Goal: Task Accomplishment & Management: Manage account settings

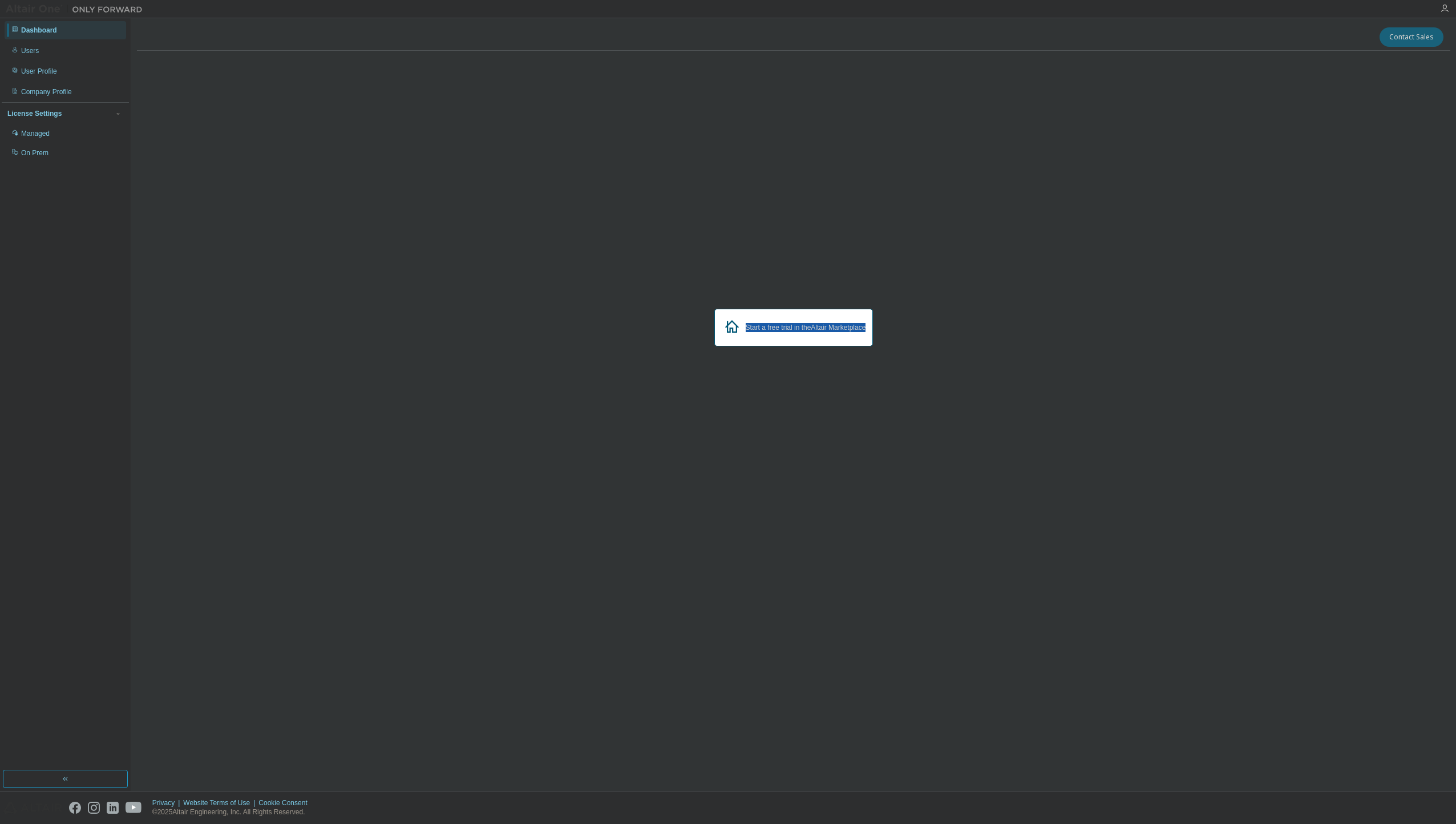
drag, startPoint x: 653, startPoint y: 281, endPoint x: 979, endPoint y: 434, distance: 360.1
click at [979, 434] on div "Start a free trial in the Altair Marketplace" at bounding box center [793, 328] width 1313 height 536
click at [77, 46] on div "Users" at bounding box center [65, 51] width 122 height 19
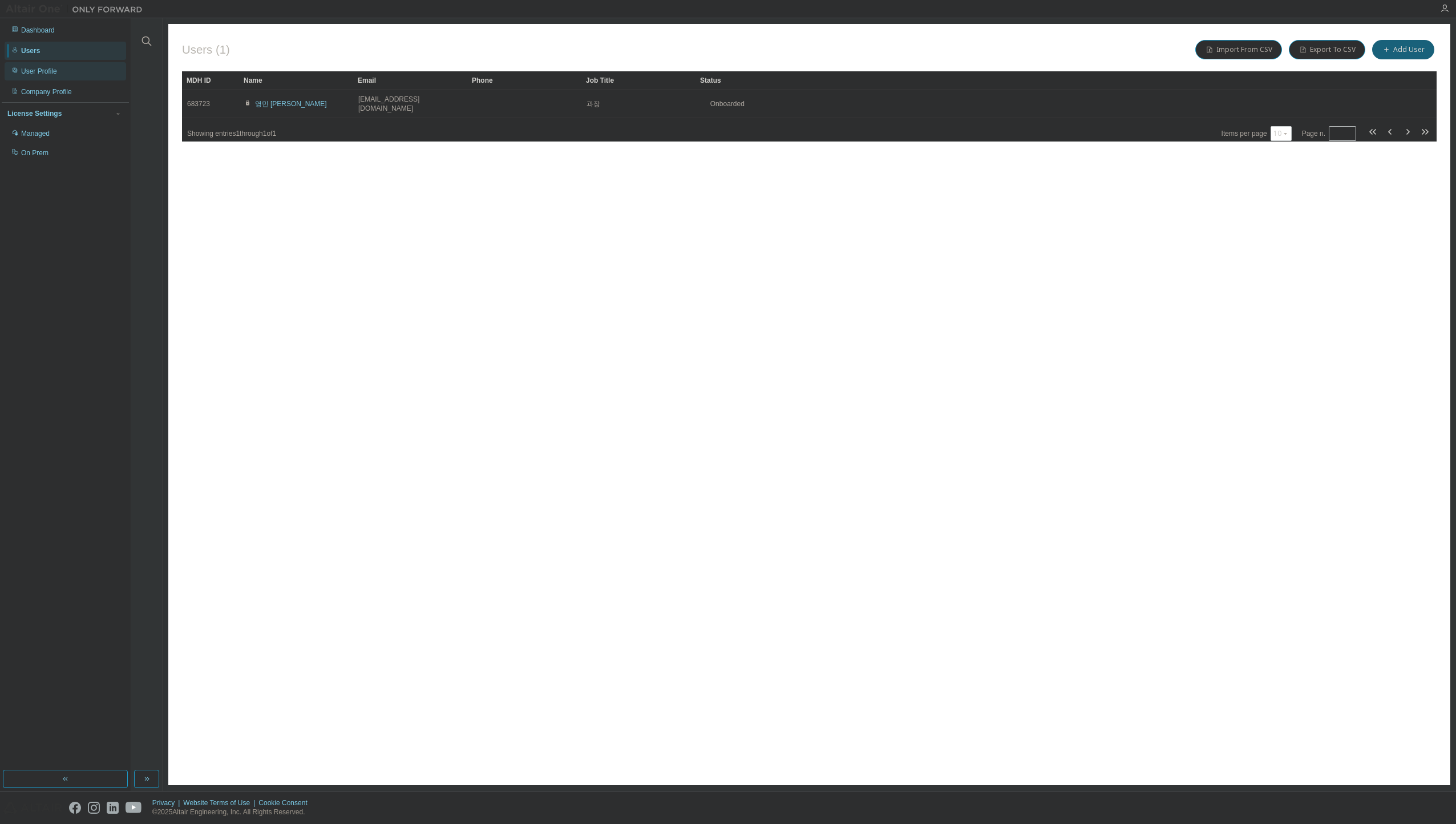
click at [84, 76] on div "User Profile" at bounding box center [65, 72] width 122 height 19
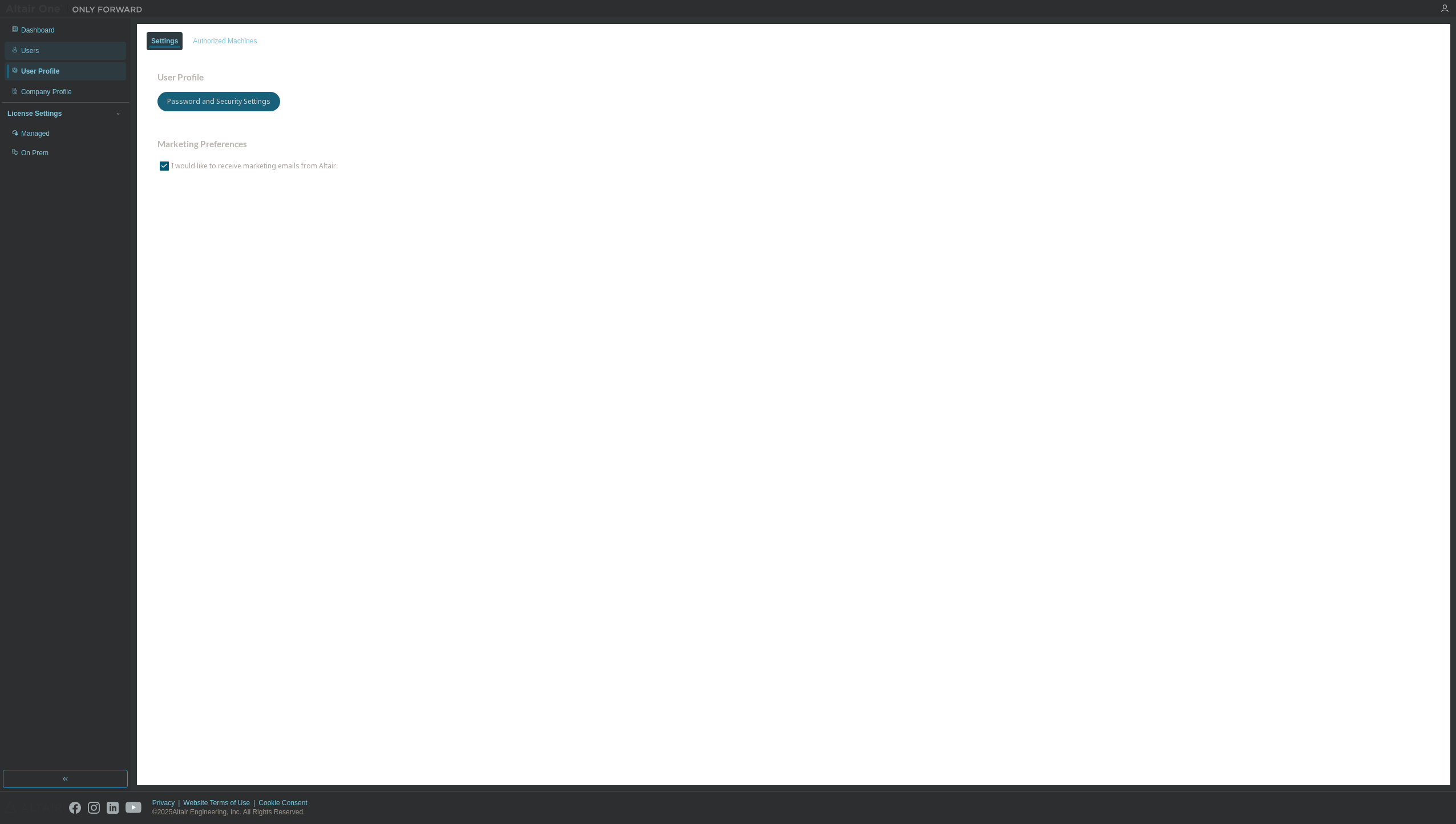
click at [46, 56] on div "Users" at bounding box center [65, 51] width 122 height 19
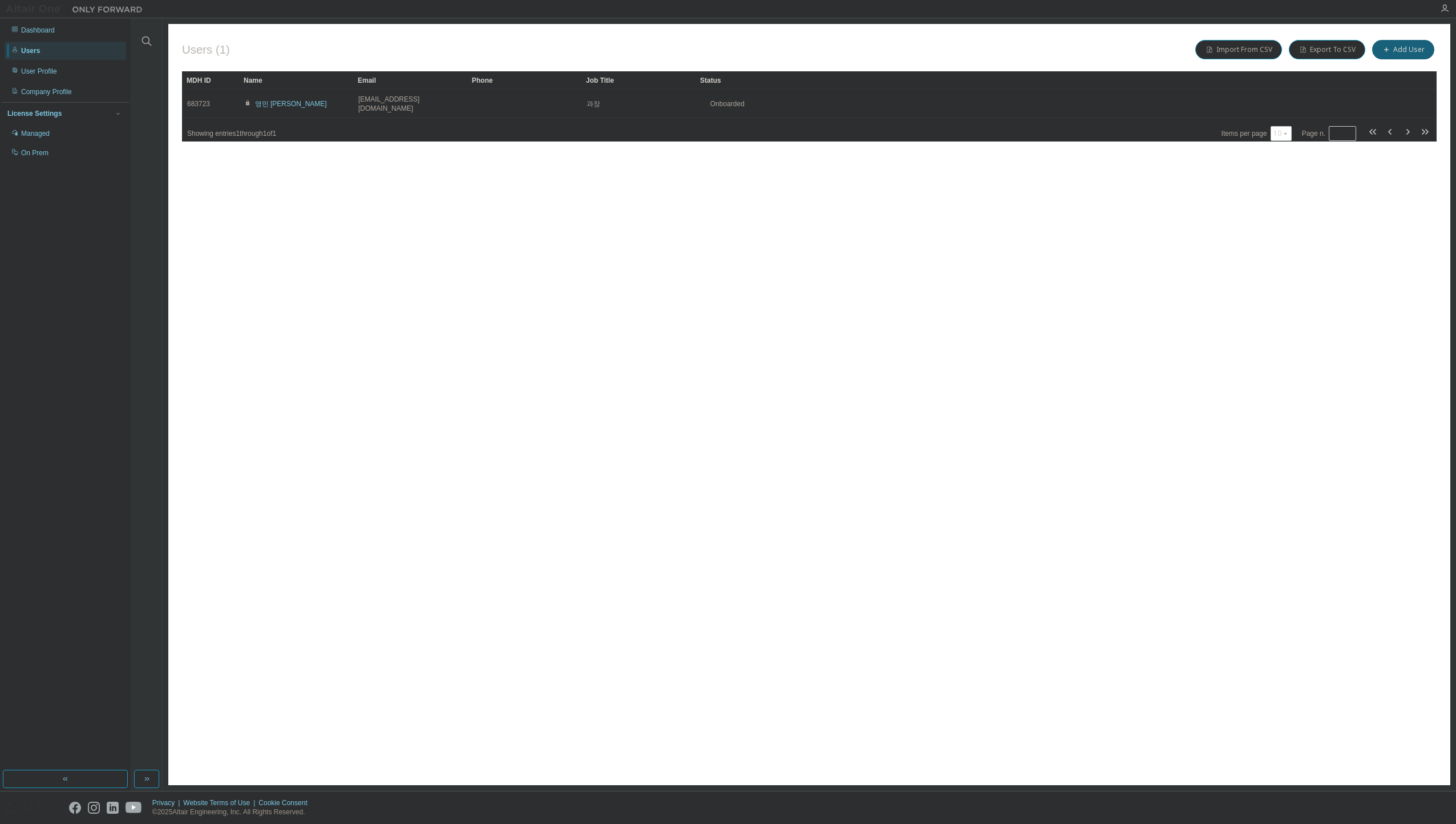
click at [252, 129] on span "Showing entries 1 through 1 of 1" at bounding box center [231, 133] width 89 height 8
click at [276, 129] on span "Showing entries 1 through 1 of 1" at bounding box center [231, 133] width 89 height 8
click at [223, 129] on span "Showing entries 1 through 1 of 1" at bounding box center [231, 133] width 89 height 8
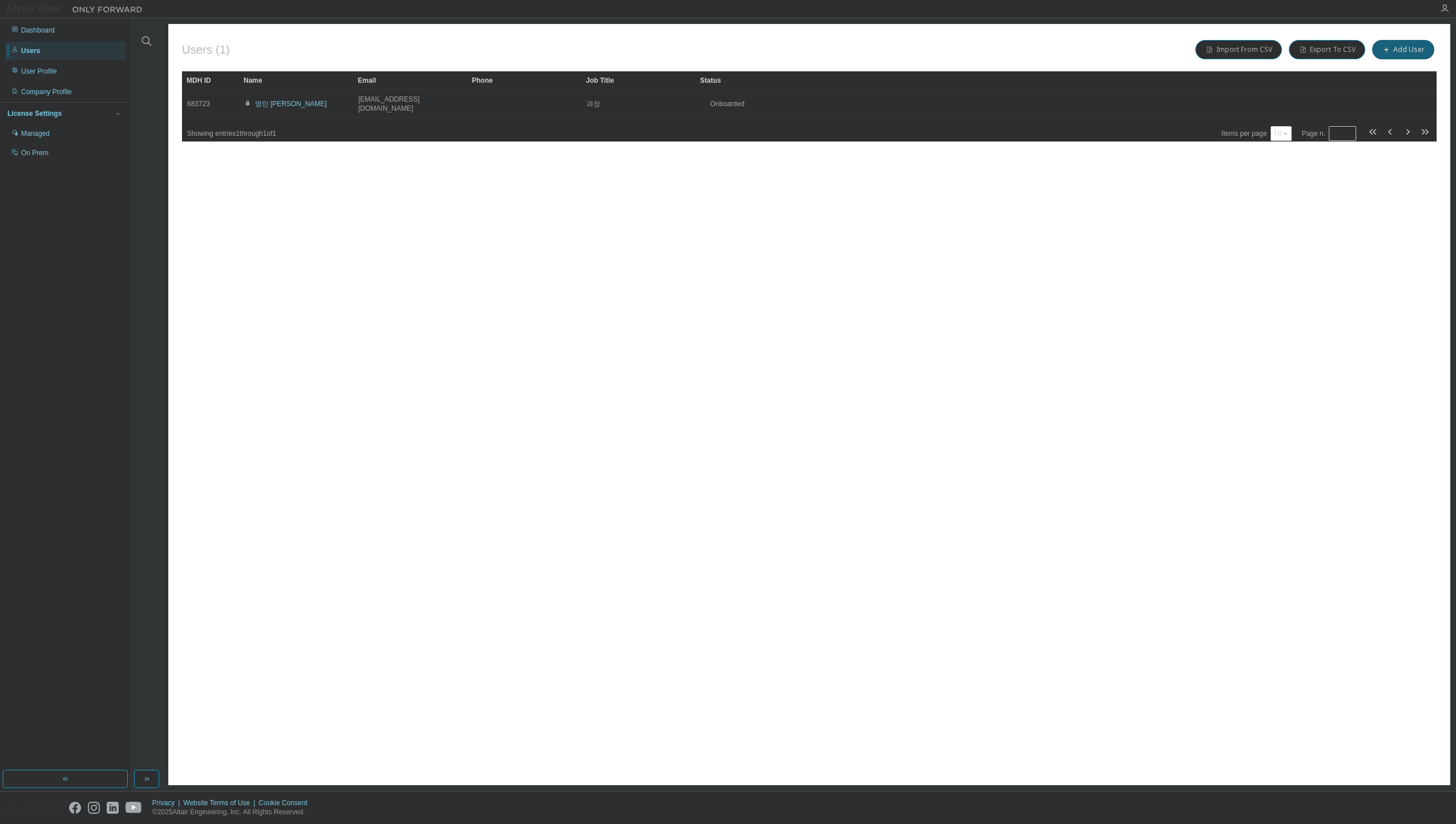
drag, startPoint x: 197, startPoint y: 125, endPoint x: 266, endPoint y: 126, distance: 69.0
click at [266, 129] on span "Showing entries 1 through 1 of 1" at bounding box center [231, 133] width 89 height 8
click at [274, 137] on div "Users (1) Import From CSV Export To CSV Add User Clear Load Save Save As Field …" at bounding box center [809, 404] width 1282 height 762
click at [60, 141] on div "Managed" at bounding box center [65, 133] width 122 height 19
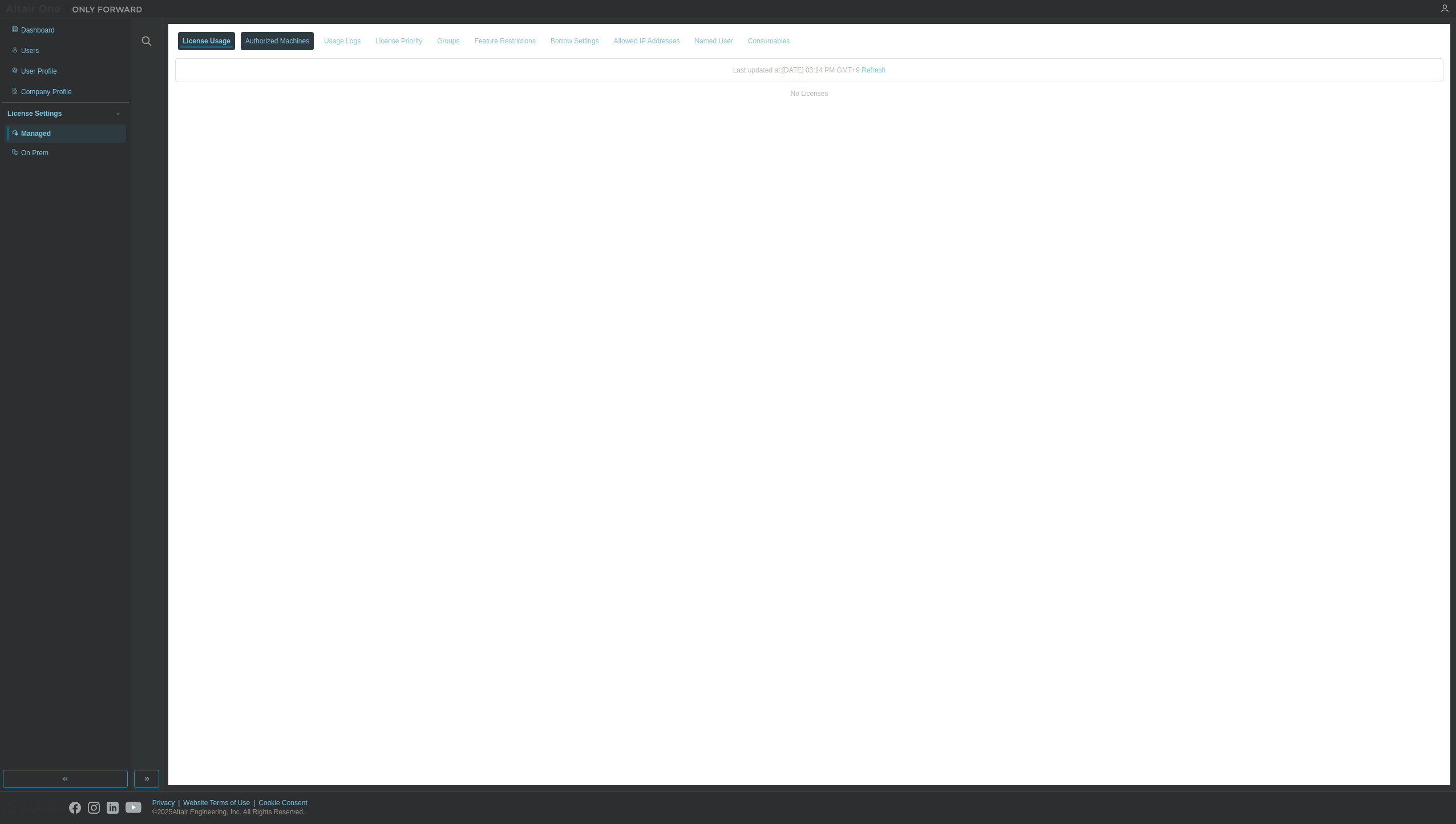
click at [255, 43] on div "Authorized Machines" at bounding box center [278, 41] width 64 height 9
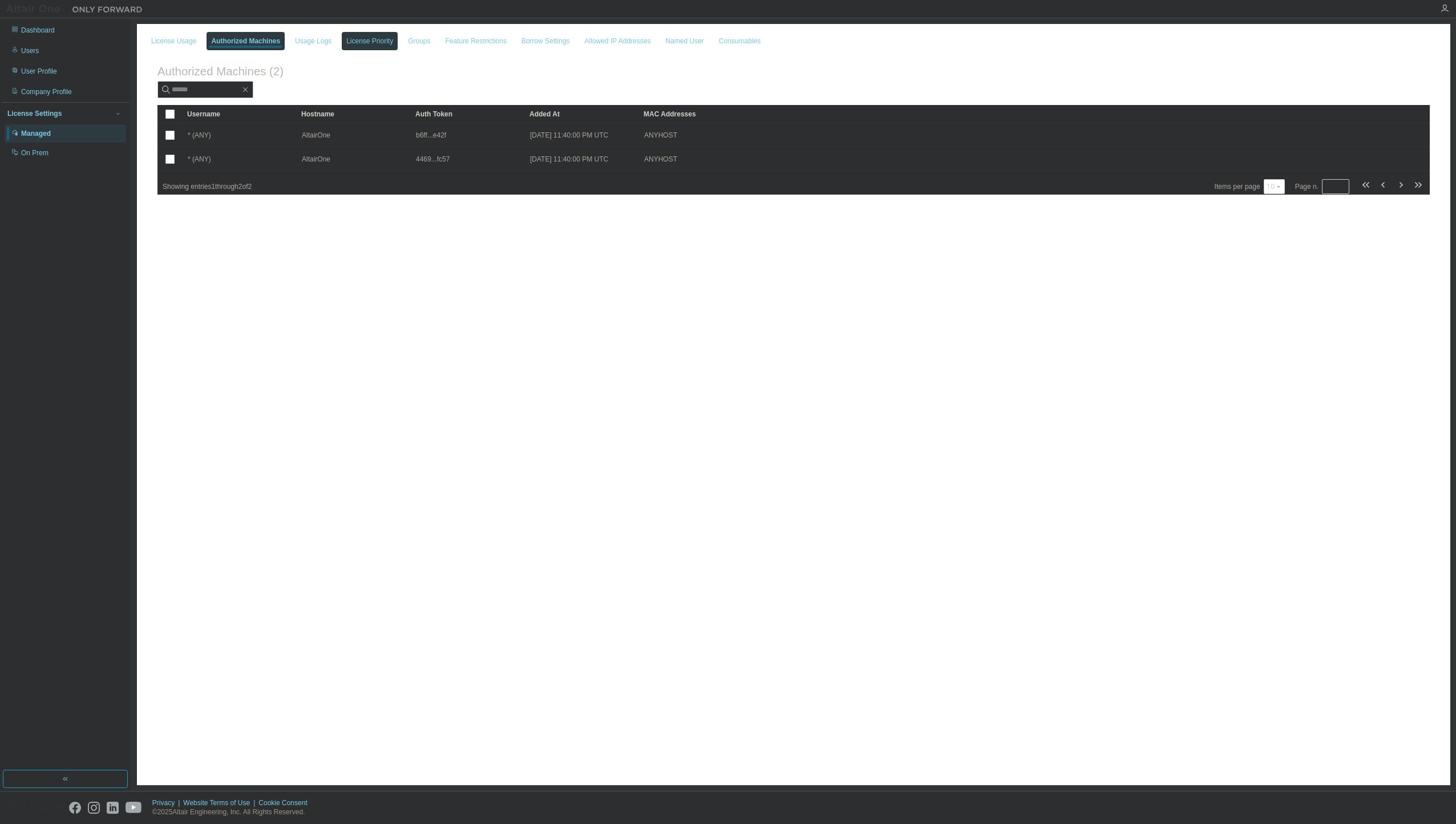
click at [377, 41] on div "License Priority" at bounding box center [369, 41] width 46 height 9
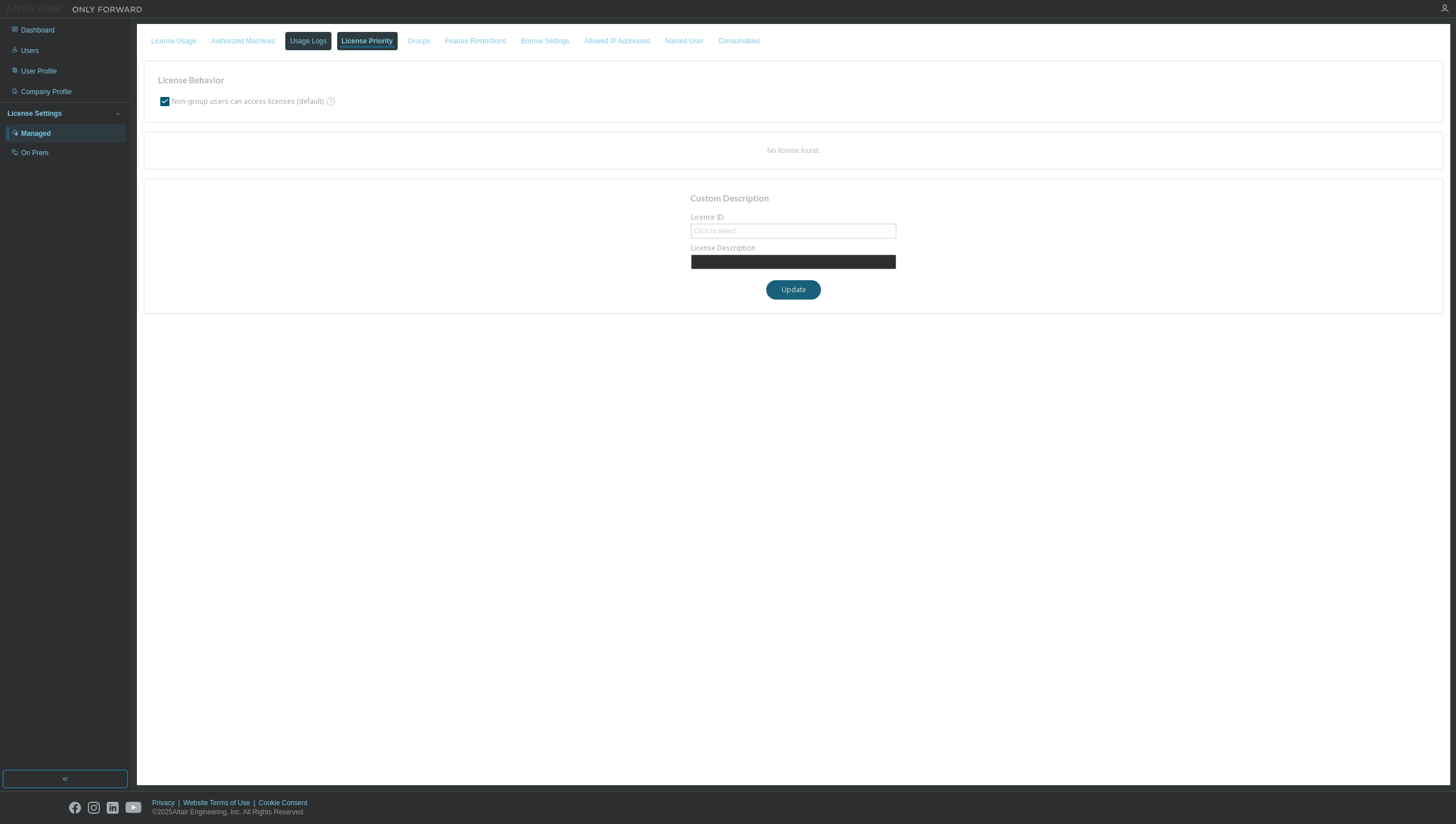
click at [306, 47] on div "Usage Logs" at bounding box center [308, 41] width 46 height 19
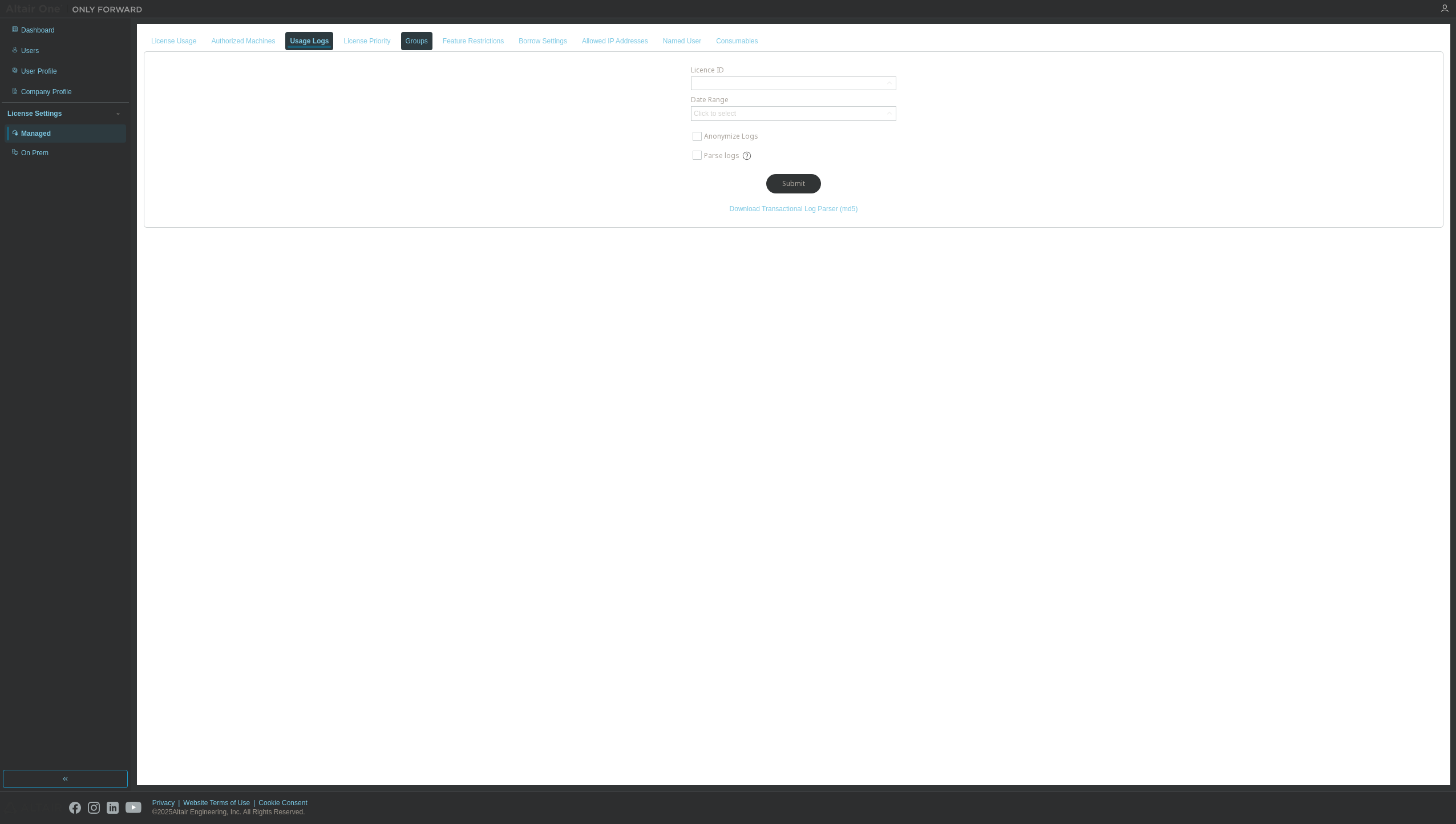
click at [414, 44] on div "Groups" at bounding box center [417, 41] width 22 height 9
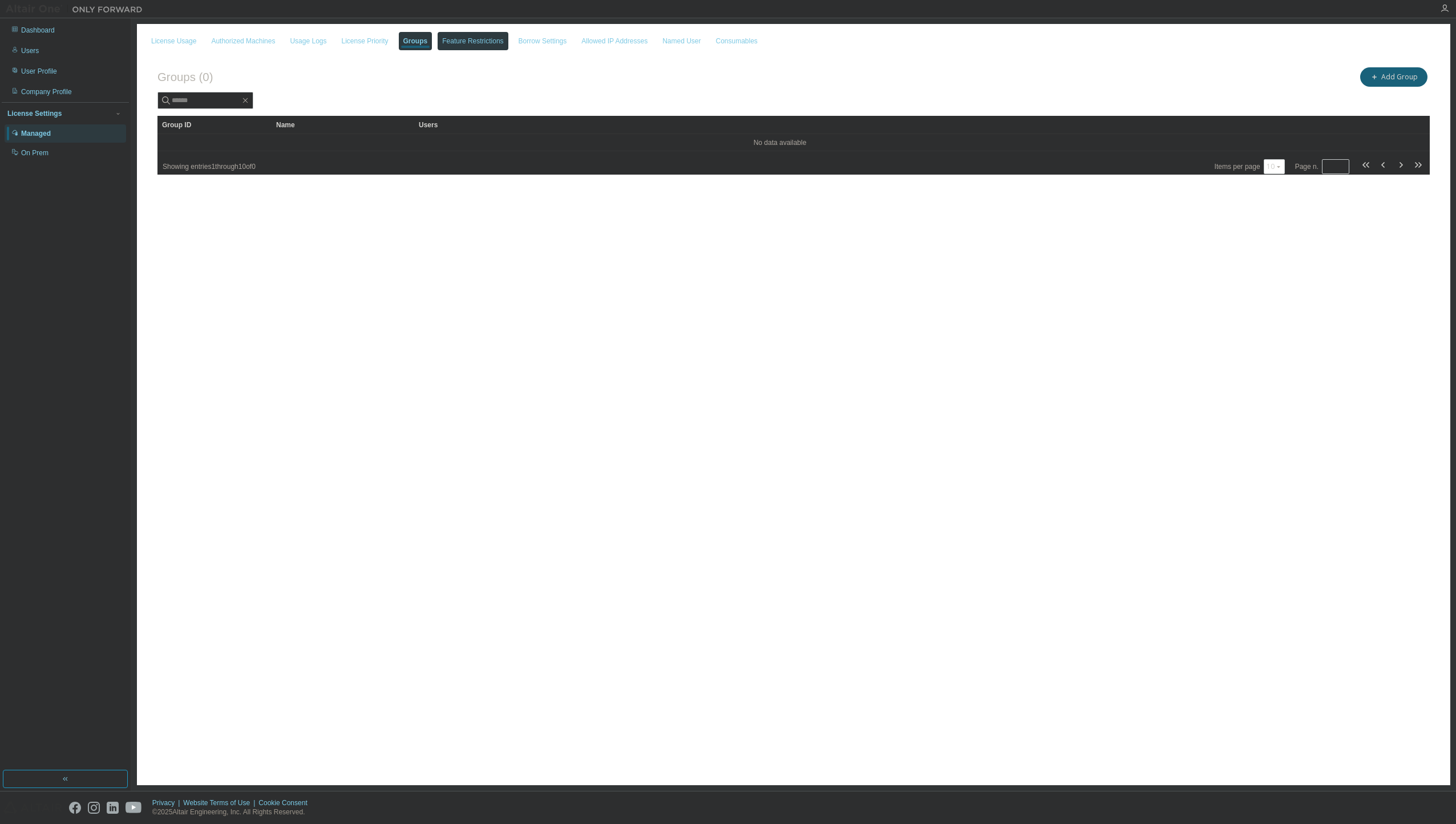
click at [452, 43] on div "Feature Restrictions" at bounding box center [473, 41] width 61 height 9
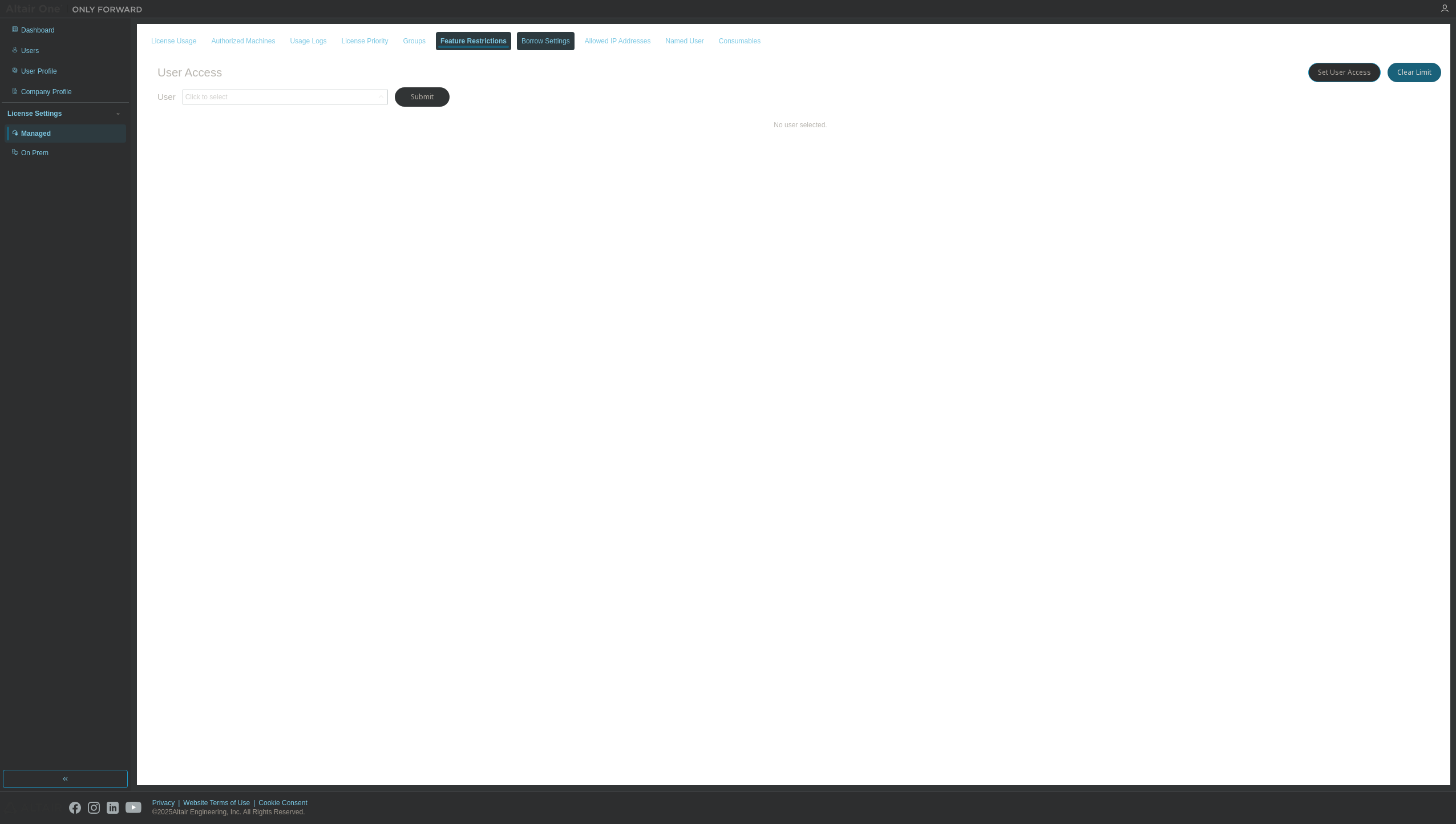
click at [538, 42] on div "Borrow Settings" at bounding box center [545, 41] width 48 height 9
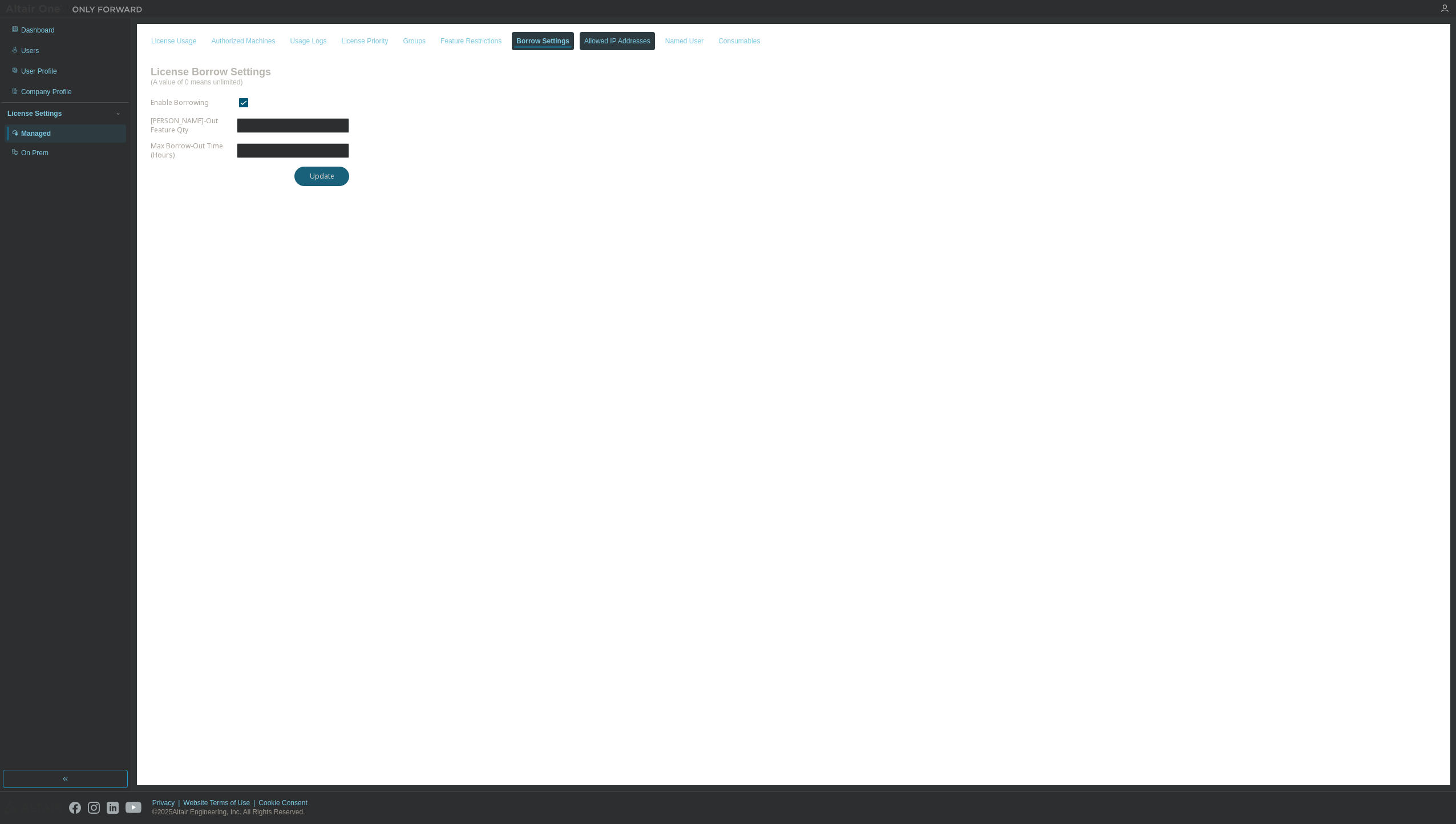
click at [592, 46] on div "Allowed IP Addresses" at bounding box center [617, 41] width 75 height 19
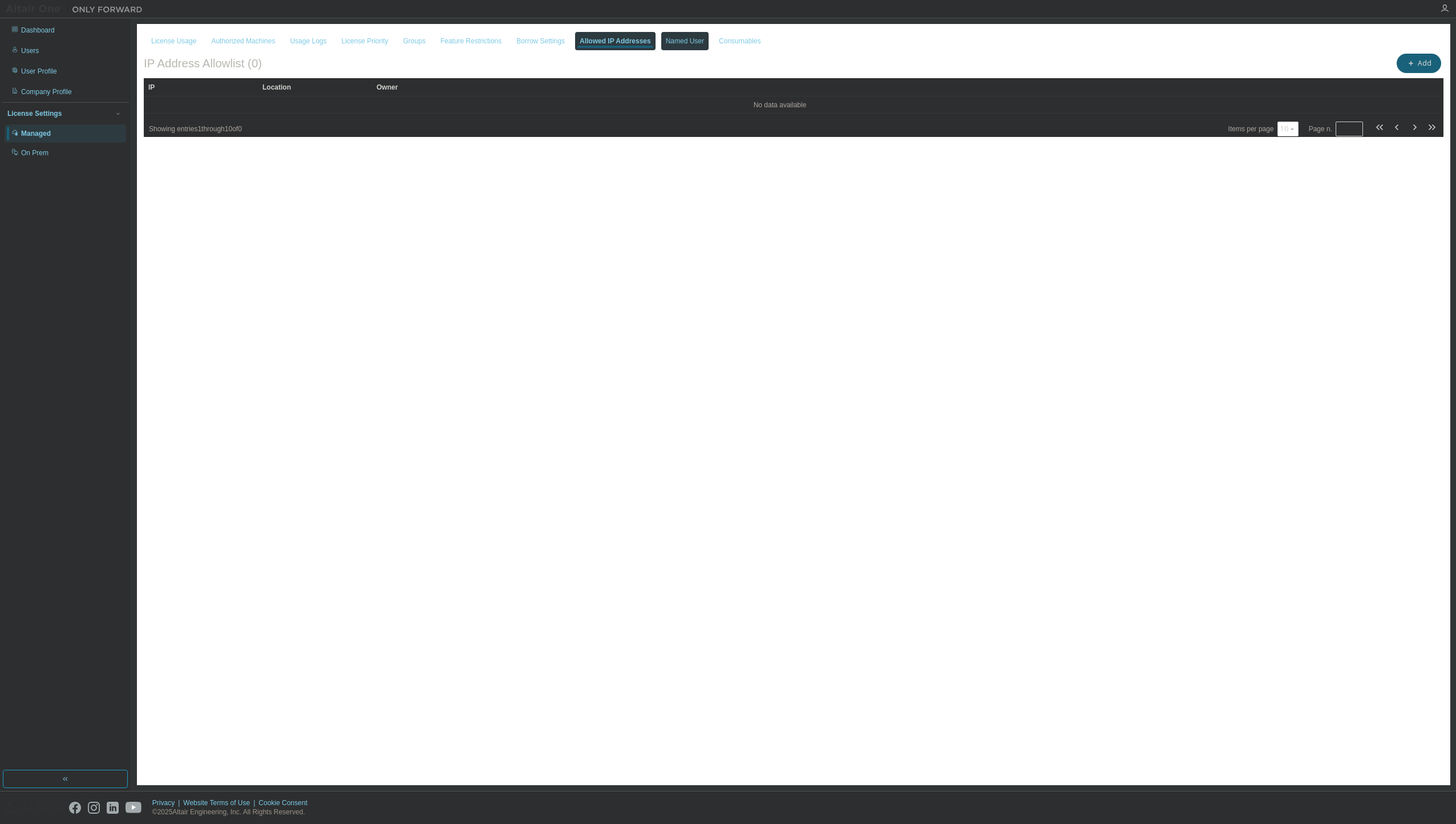
click at [671, 35] on div "Named User" at bounding box center [685, 41] width 47 height 19
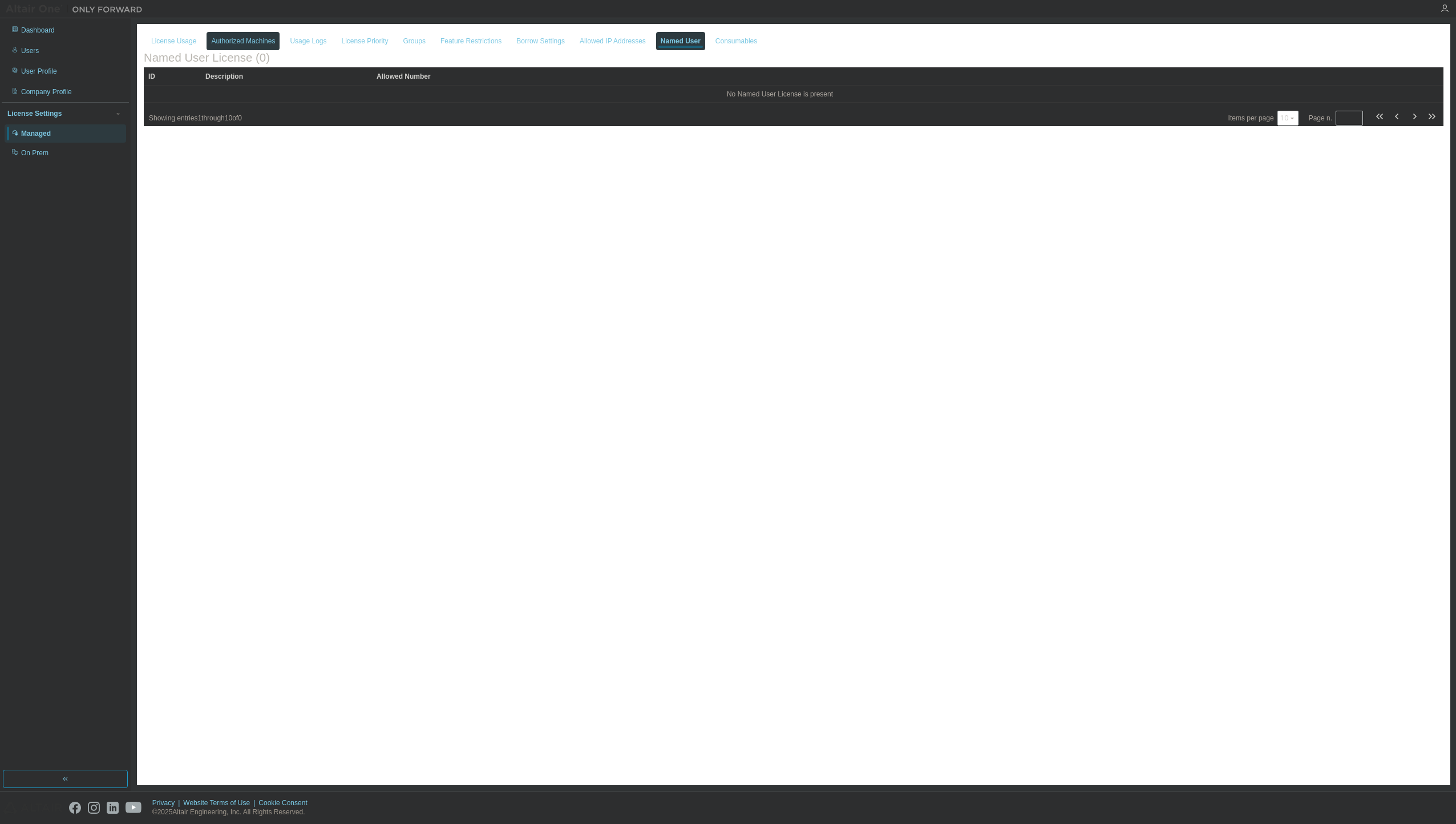
click at [225, 38] on div "Authorized Machines" at bounding box center [243, 41] width 64 height 9
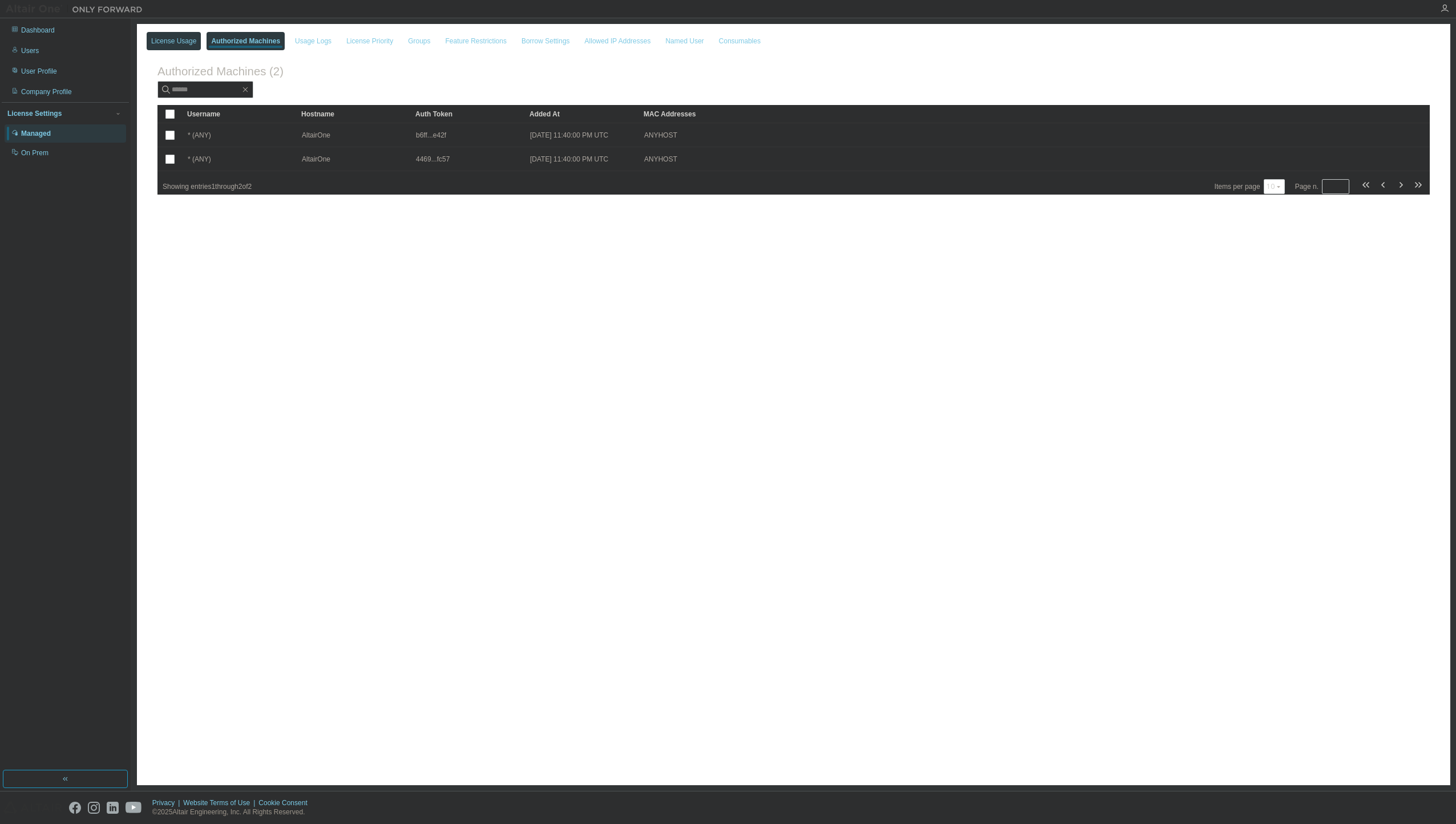
click at [181, 41] on div "License Usage" at bounding box center [173, 41] width 45 height 9
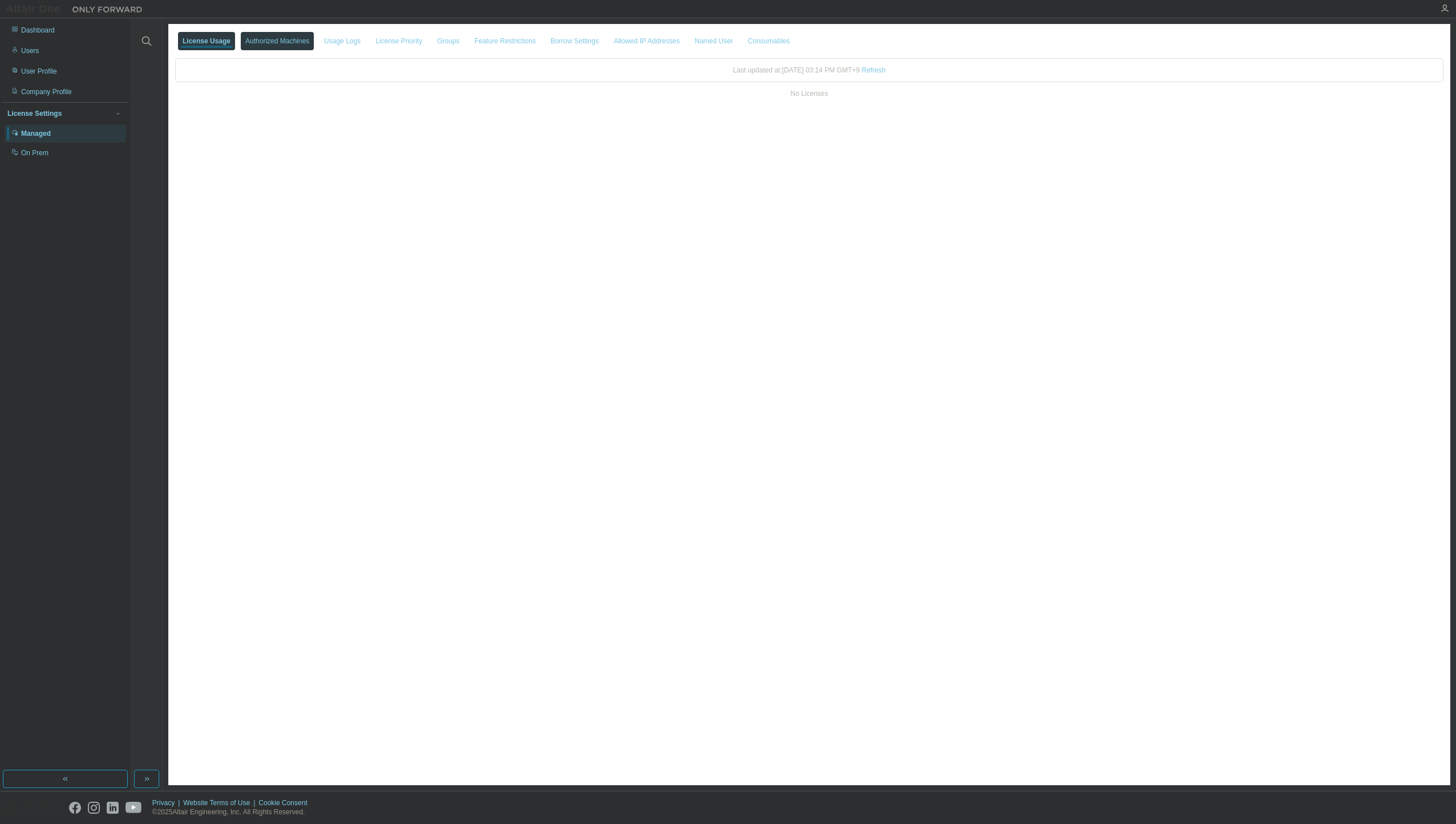
click at [249, 42] on div "Authorized Machines" at bounding box center [278, 41] width 64 height 9
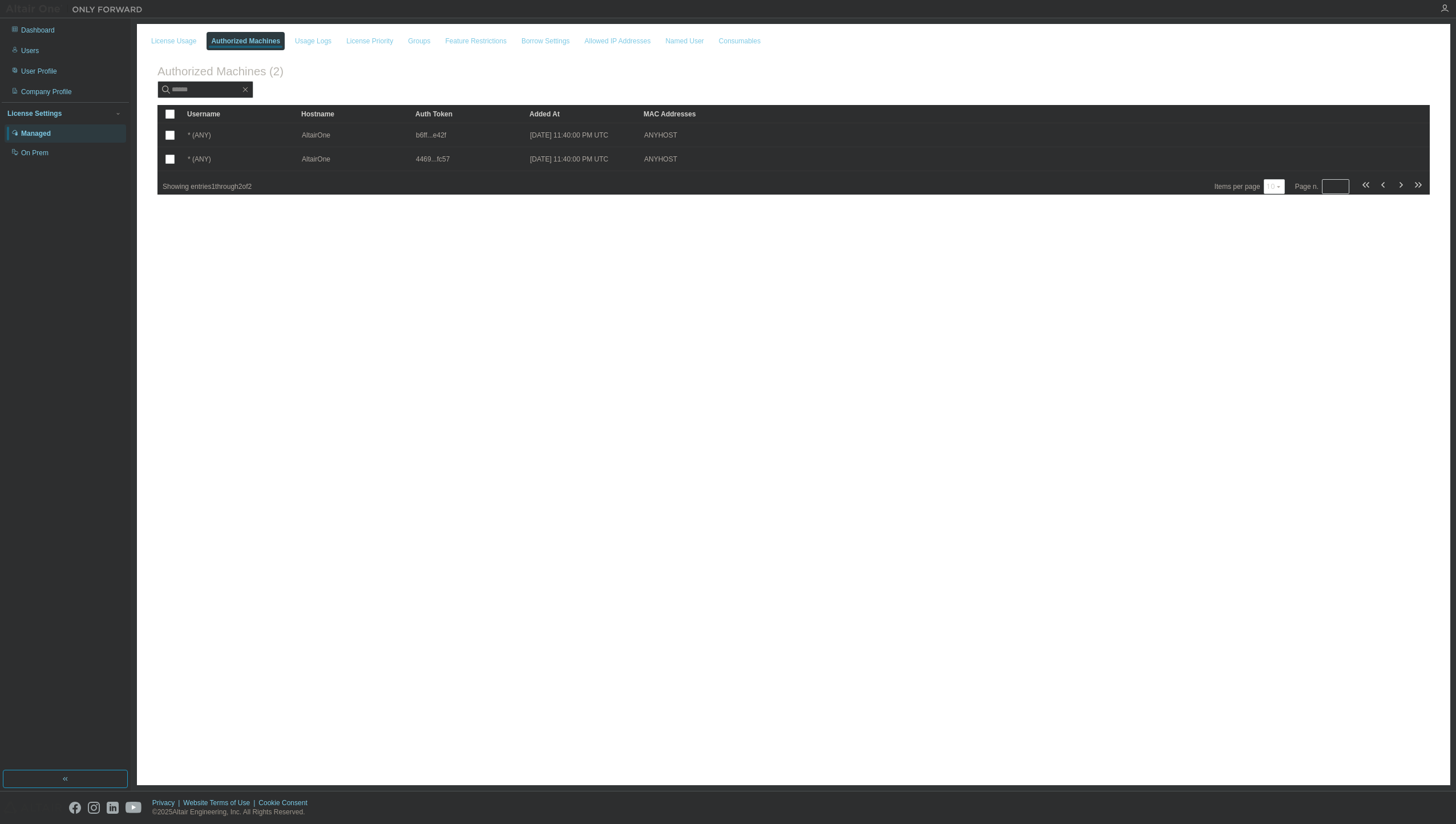
click at [379, 339] on div "License Usage Authorized Machines Usage Logs License Priority Groups Feature Re…" at bounding box center [793, 404] width 1313 height 762
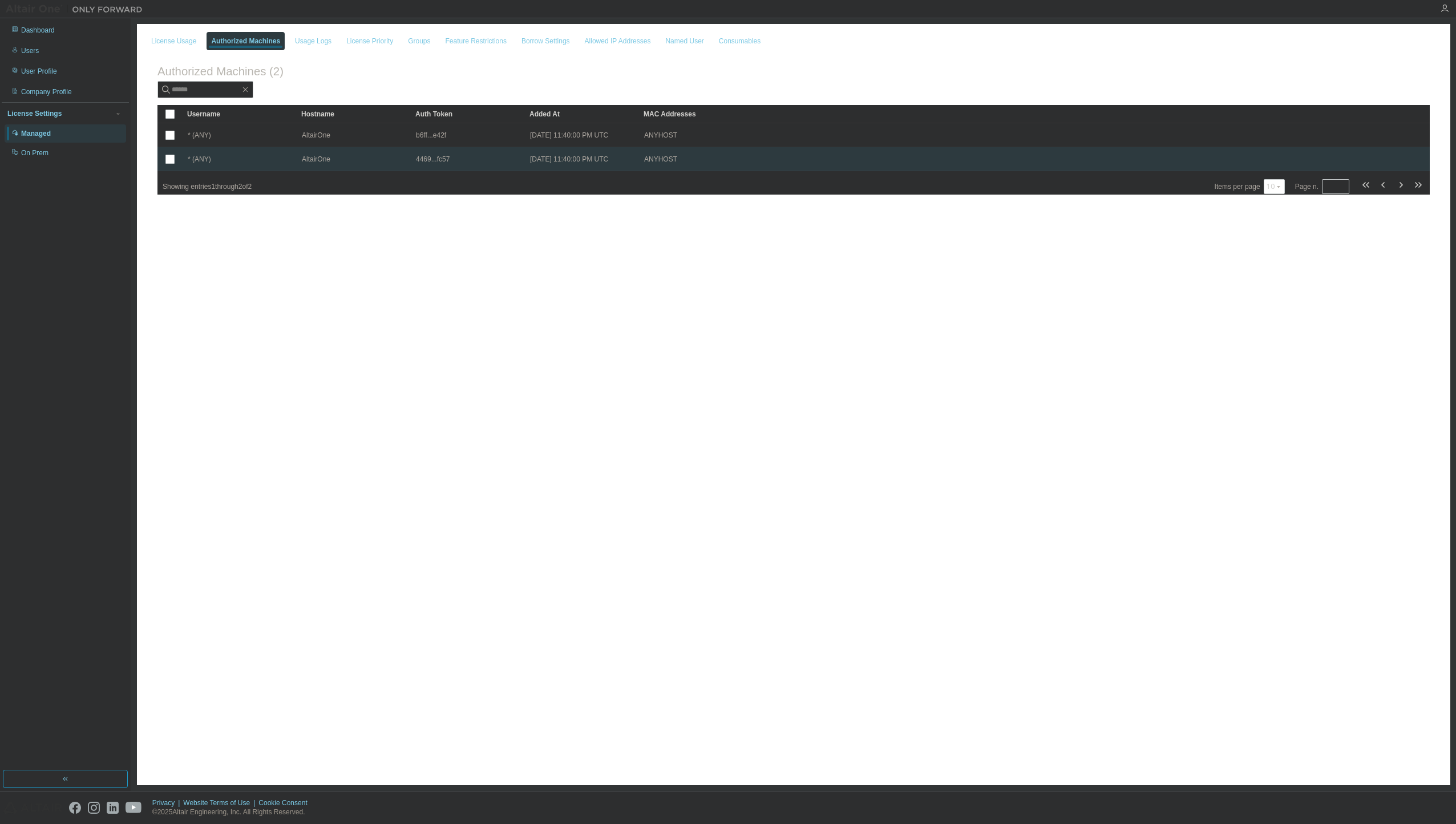
click at [423, 160] on span "4469...fc57" at bounding box center [433, 159] width 34 height 9
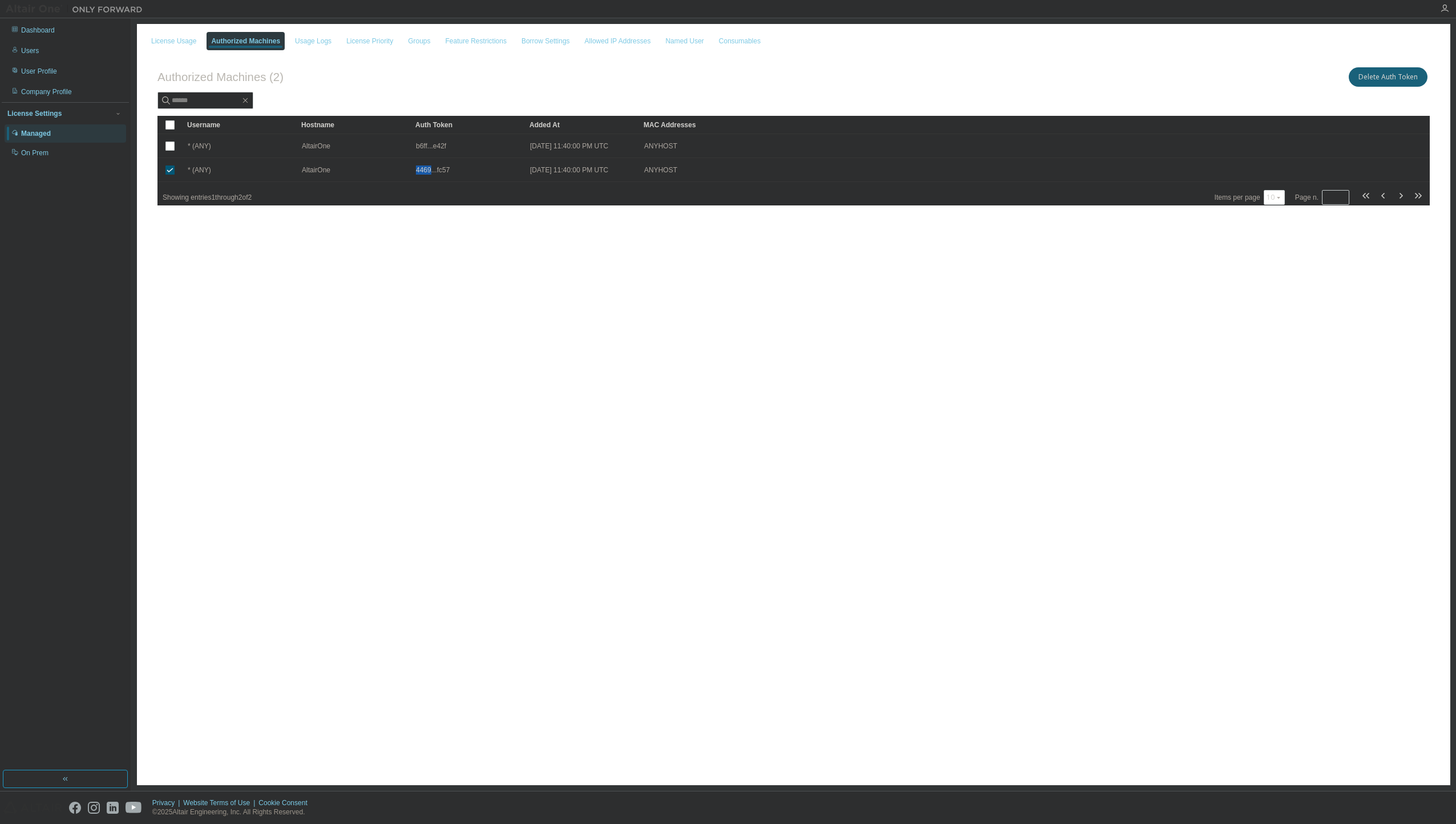
click at [423, 160] on td "4469...fc57" at bounding box center [468, 170] width 114 height 24
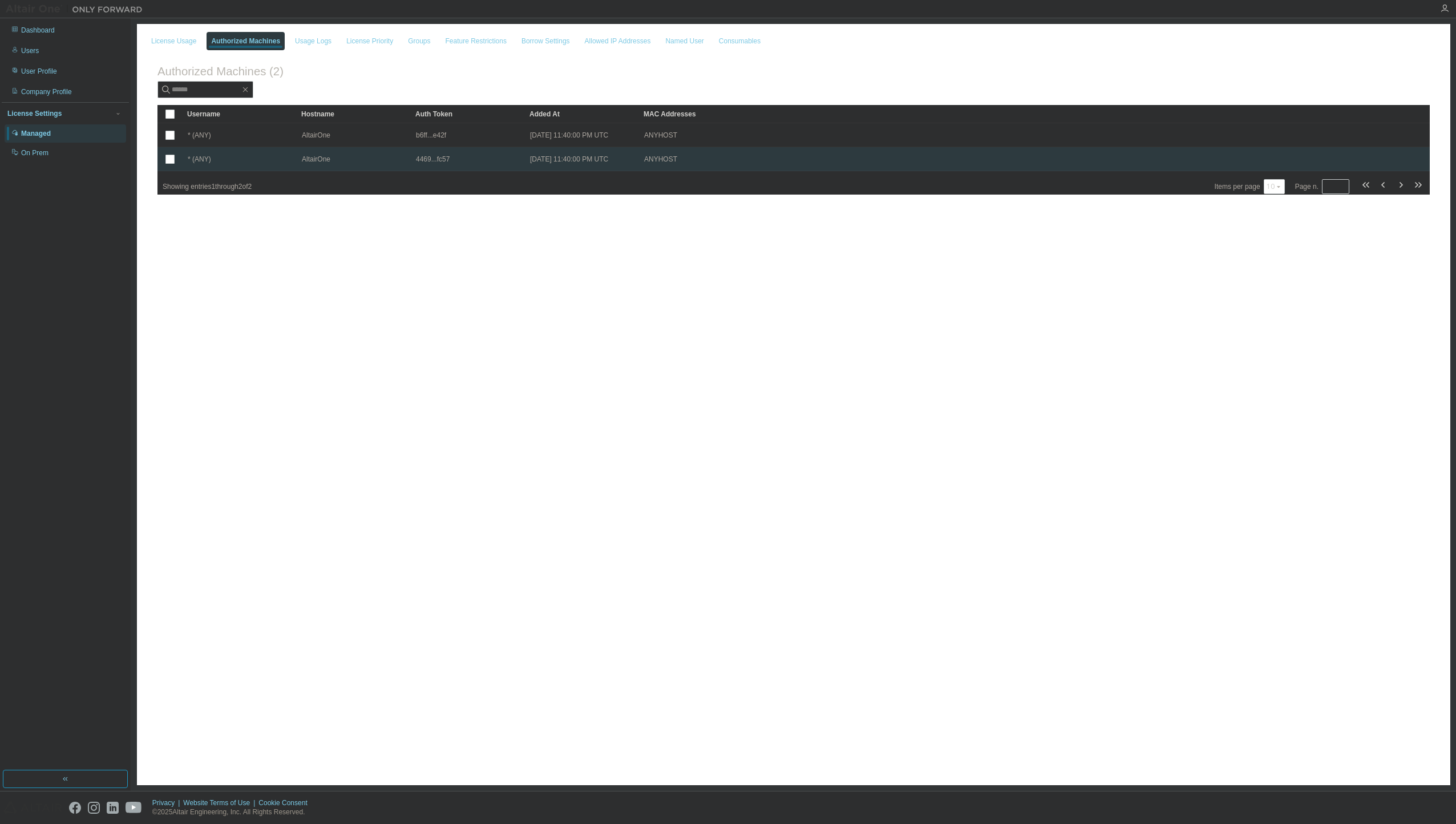
click at [430, 166] on td "4469...fc57" at bounding box center [468, 159] width 114 height 24
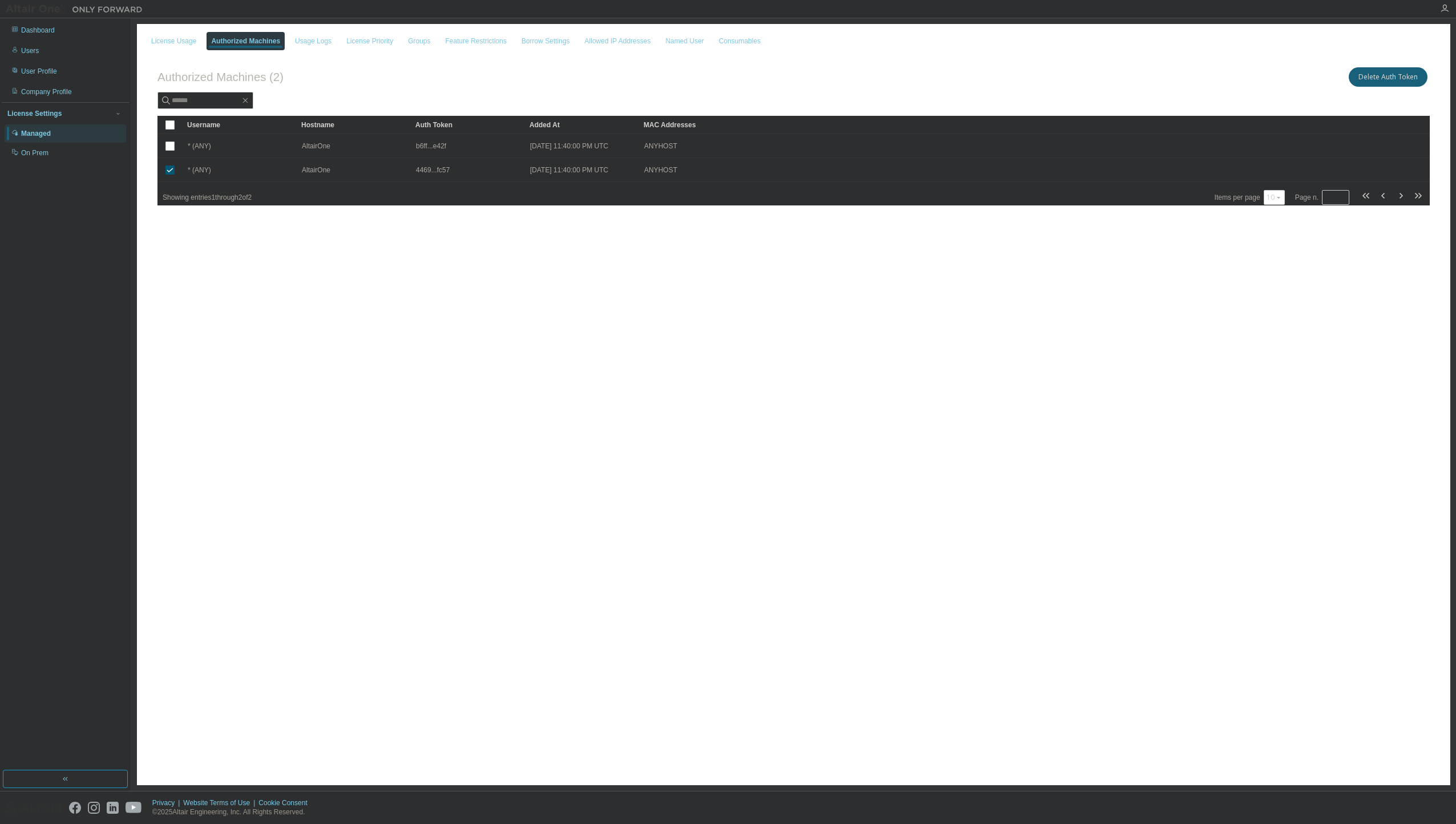
click at [430, 166] on span "4469...fc57" at bounding box center [433, 170] width 34 height 9
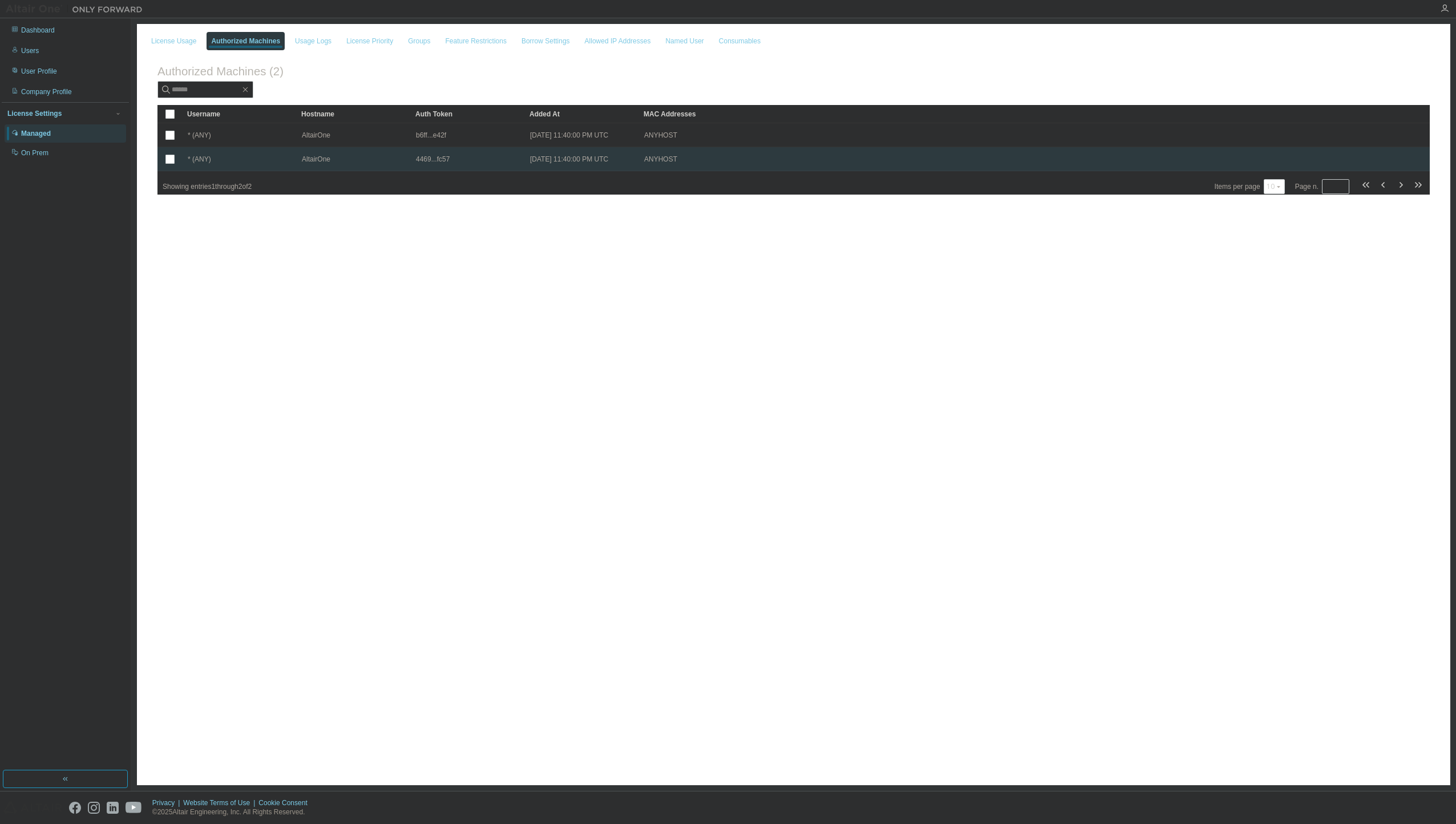
click at [423, 163] on span "4469...fc57" at bounding box center [433, 159] width 34 height 9
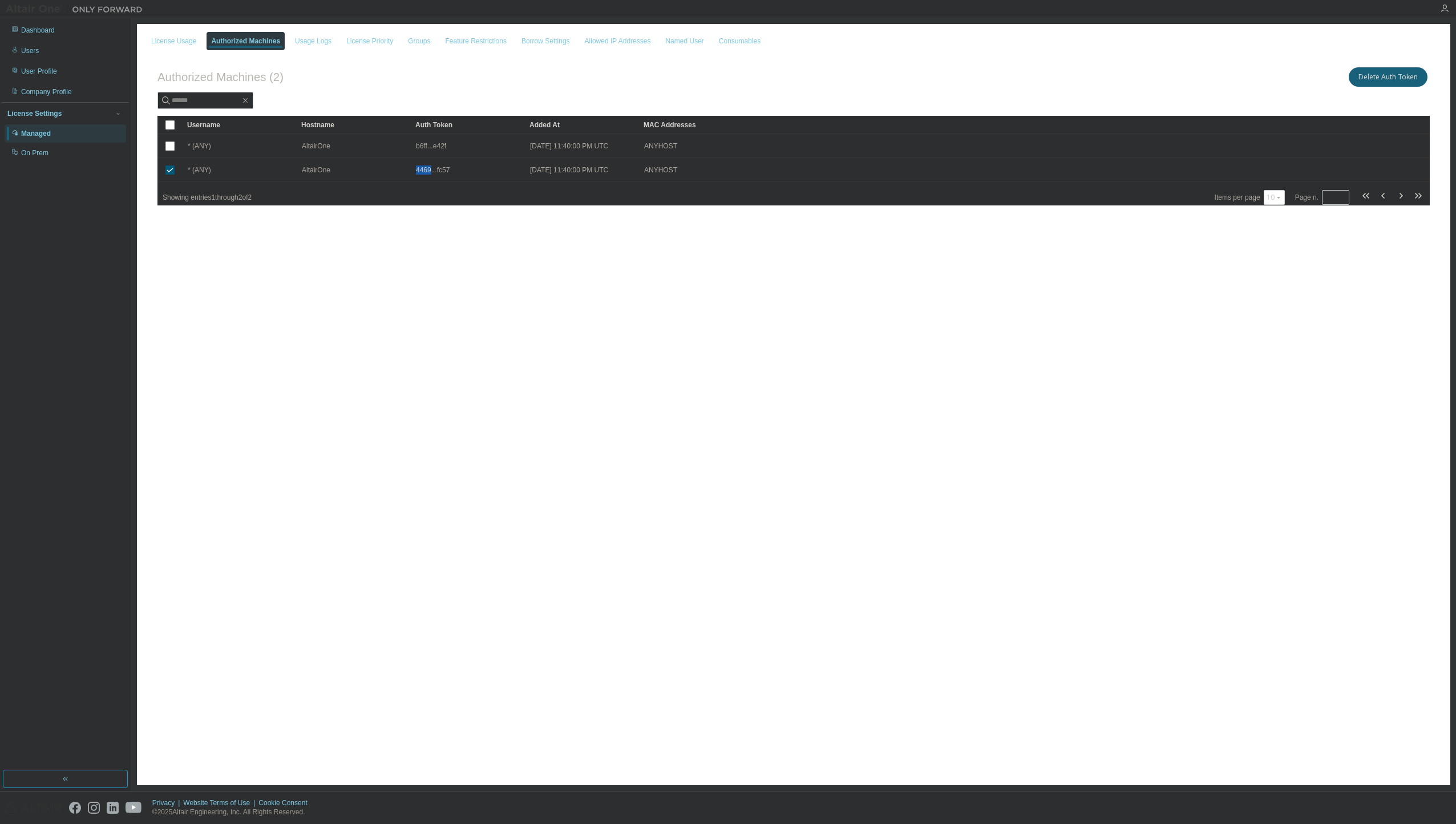
click at [423, 163] on td "4469...fc57" at bounding box center [468, 170] width 114 height 24
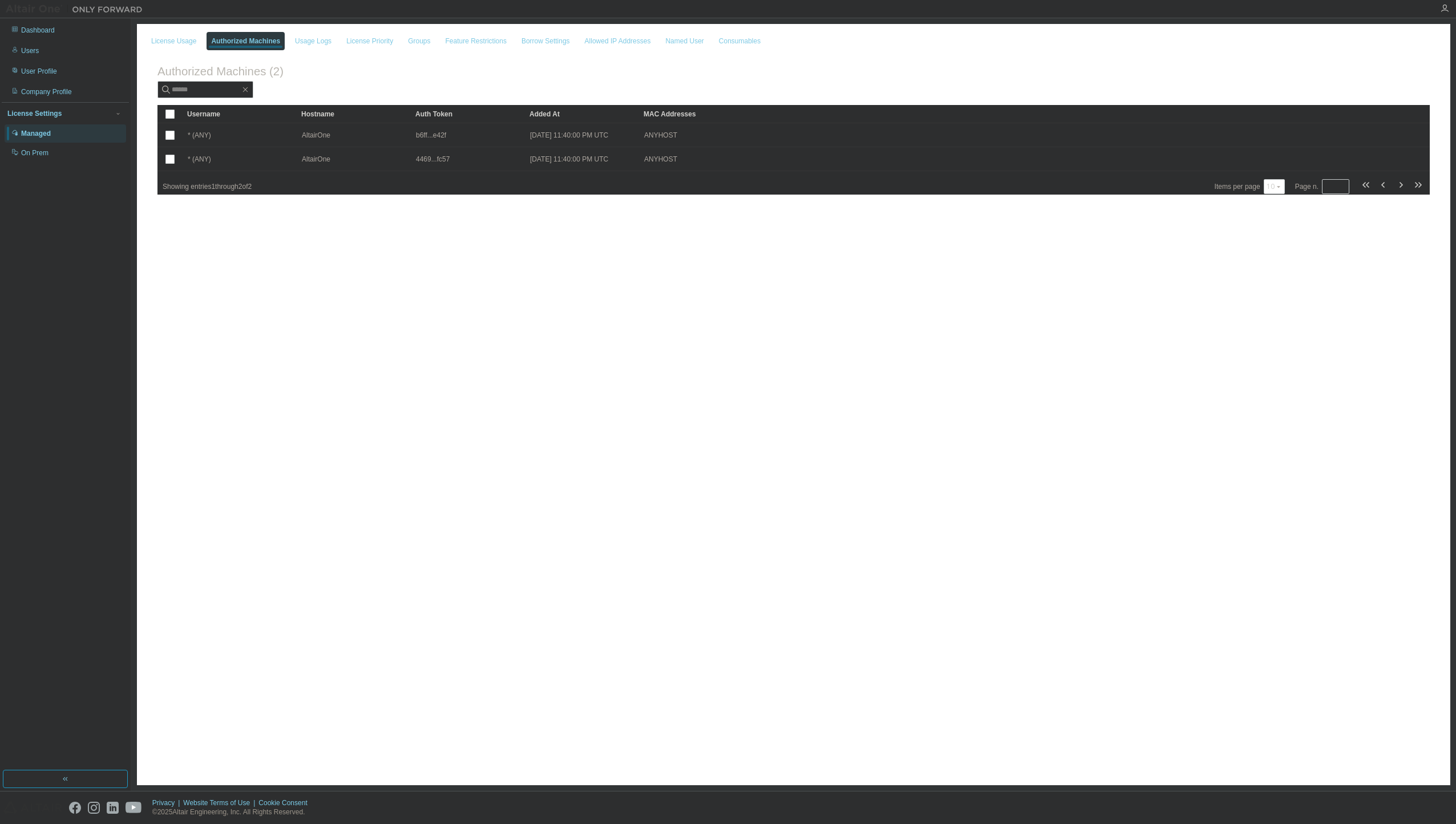
click at [423, 163] on span "4469...fc57" at bounding box center [433, 159] width 34 height 9
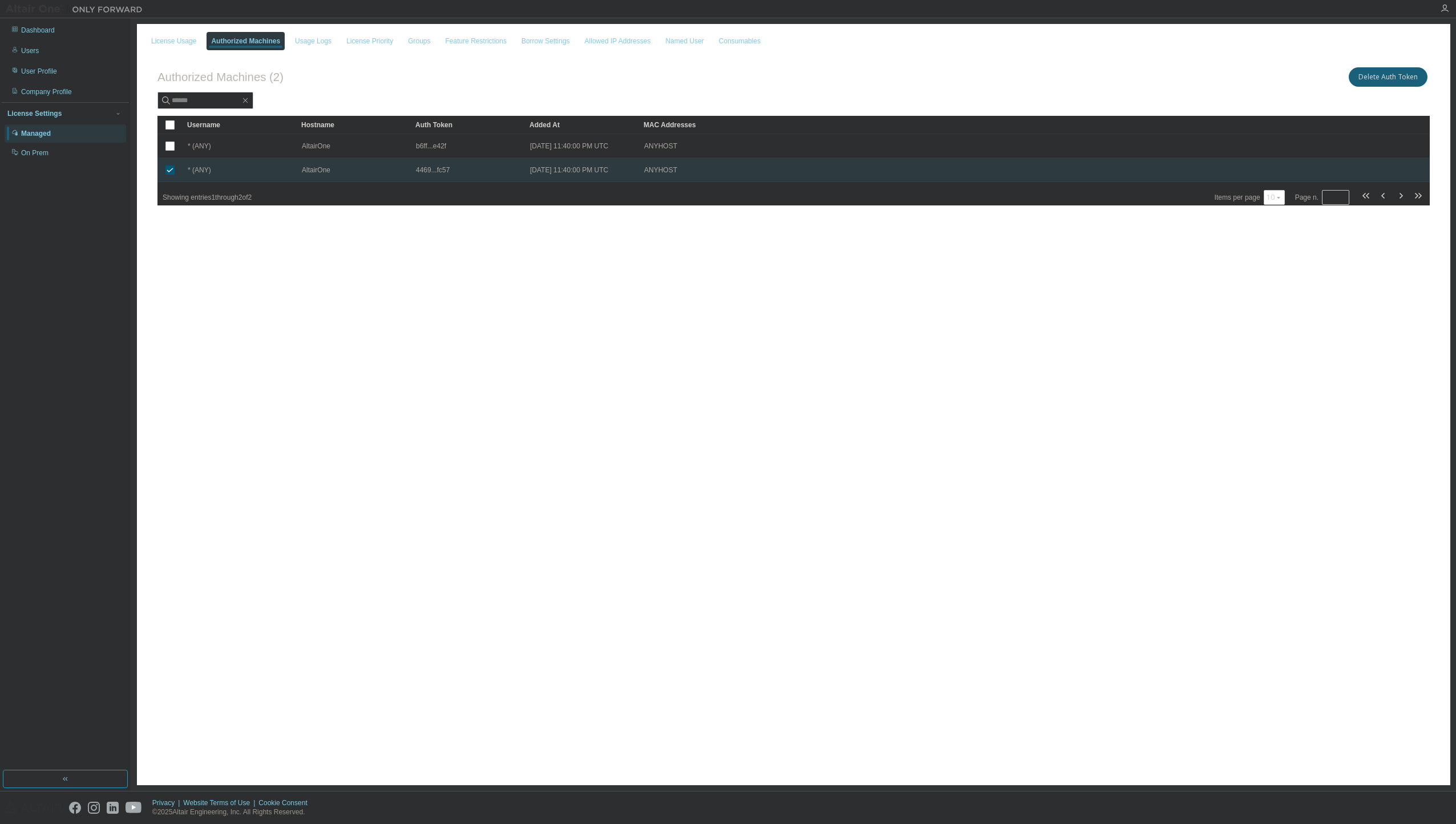
click at [450, 182] on td "4469...fc57" at bounding box center [468, 170] width 114 height 24
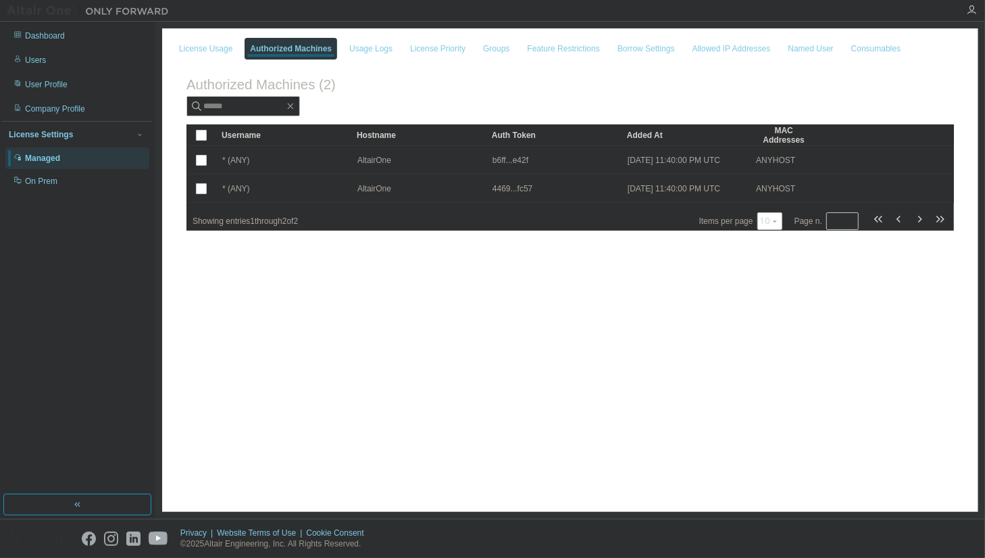
click at [566, 134] on div "Auth Token" at bounding box center [554, 135] width 124 height 22
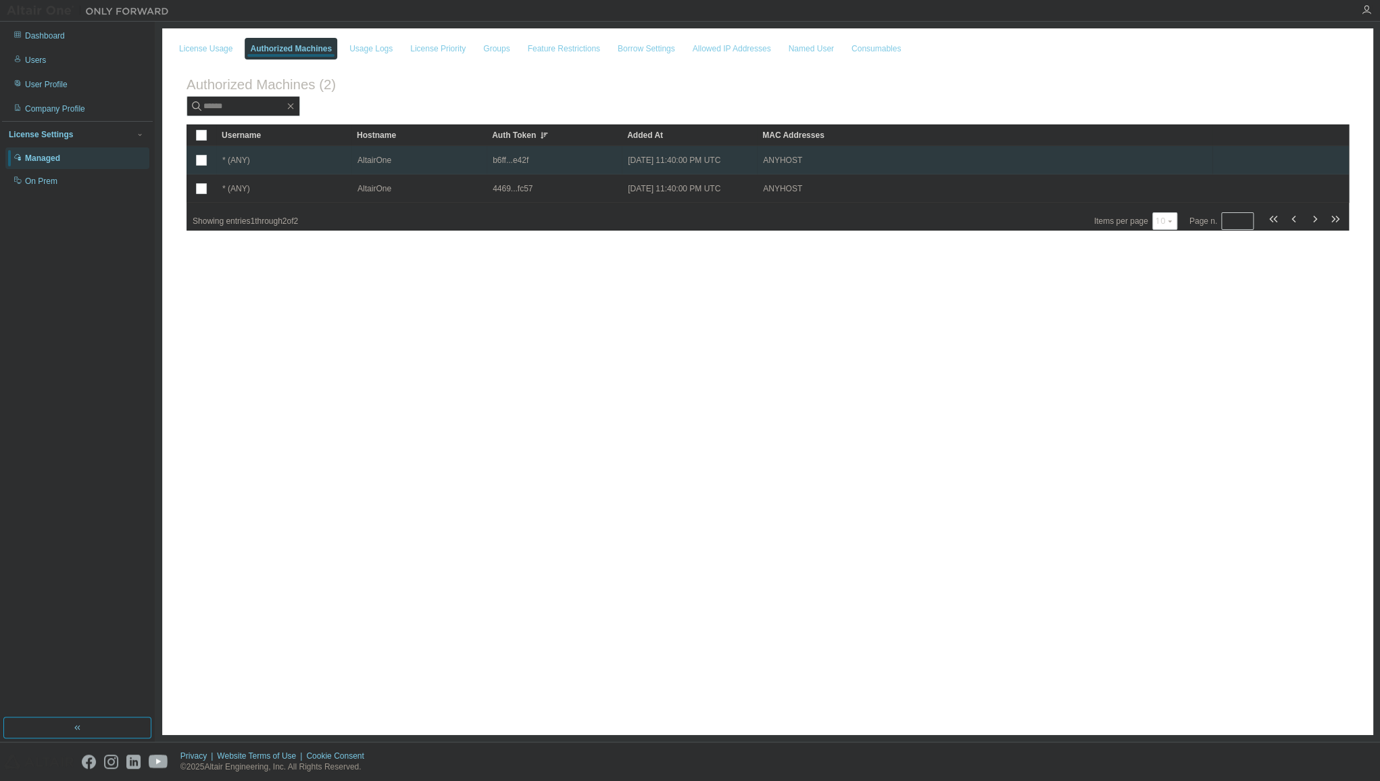
click at [514, 166] on span "b6ff...e42f" at bounding box center [511, 160] width 36 height 11
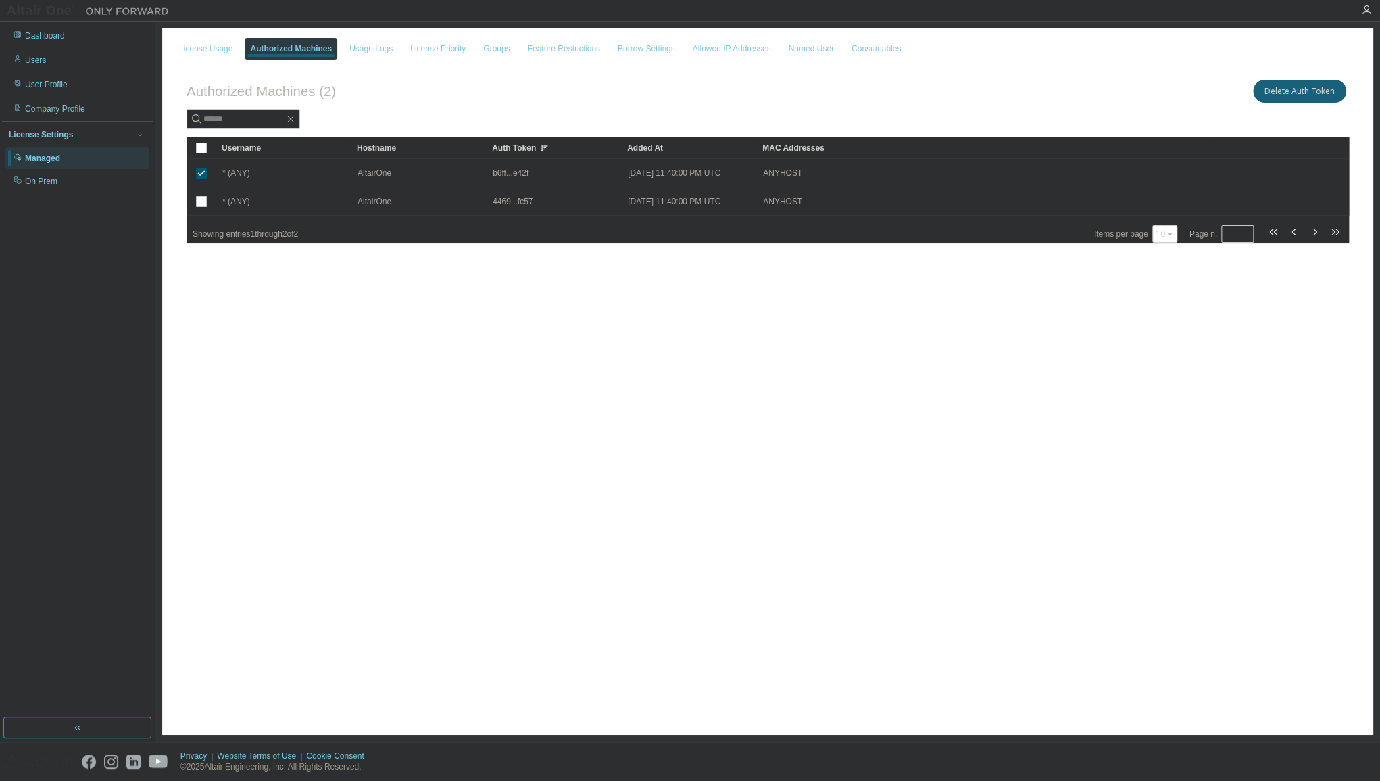
click at [516, 311] on div "License Usage Authorized Machines Usage Logs License Priority Groups Feature Re…" at bounding box center [767, 381] width 1211 height 706
drag, startPoint x: 482, startPoint y: 149, endPoint x: 465, endPoint y: 155, distance: 18.0
click at [512, 316] on div "License Usage Authorized Machines Usage Logs License Priority Groups Feature Re…" at bounding box center [767, 381] width 1211 height 706
click at [529, 462] on div "License Usage Authorized Machines Usage Logs License Priority Groups Feature Re…" at bounding box center [767, 381] width 1211 height 706
